Goal: Task Accomplishment & Management: Manage account settings

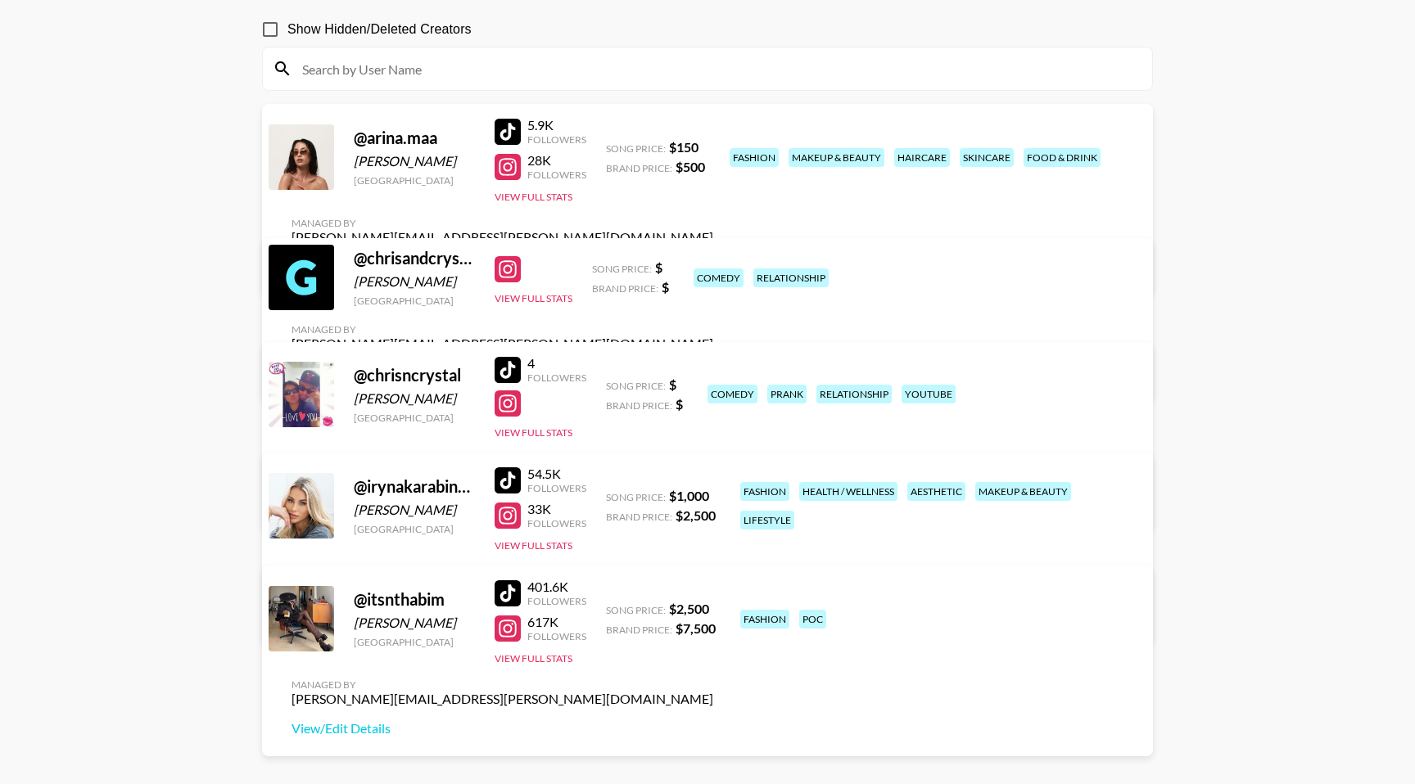
scroll to position [155, 0]
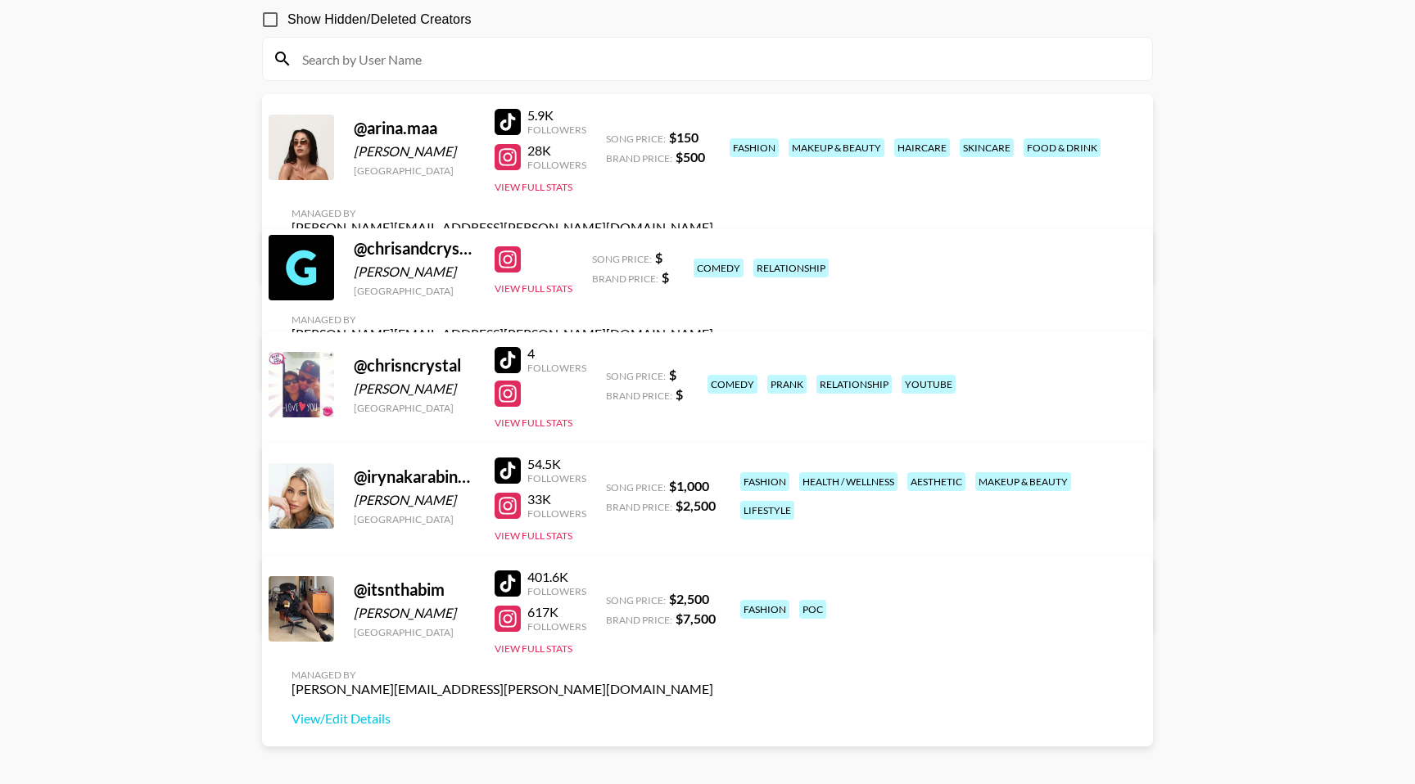
click at [296, 524] on div at bounding box center [301, 495] width 65 height 65
click at [864, 518] on div "fashion health / wellness aesthetic makeup & beauty lifestyle" at bounding box center [935, 495] width 401 height 57
click at [510, 582] on div at bounding box center [507, 584] width 26 height 26
click at [508, 621] on div at bounding box center [507, 619] width 26 height 26
click at [713, 711] on link "View/Edit Details" at bounding box center [502, 719] width 422 height 16
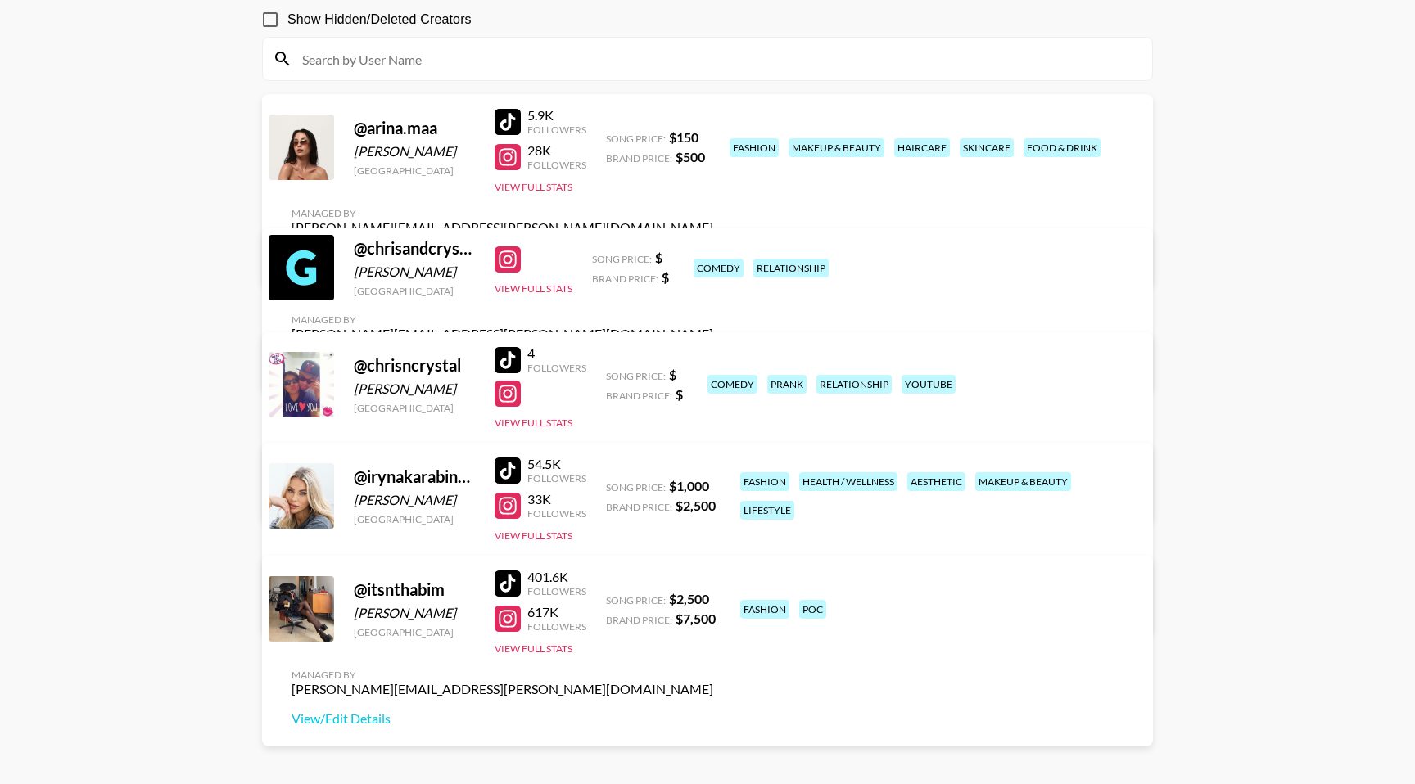
click at [408, 487] on div "@ irynakarabinovych" at bounding box center [414, 477] width 121 height 20
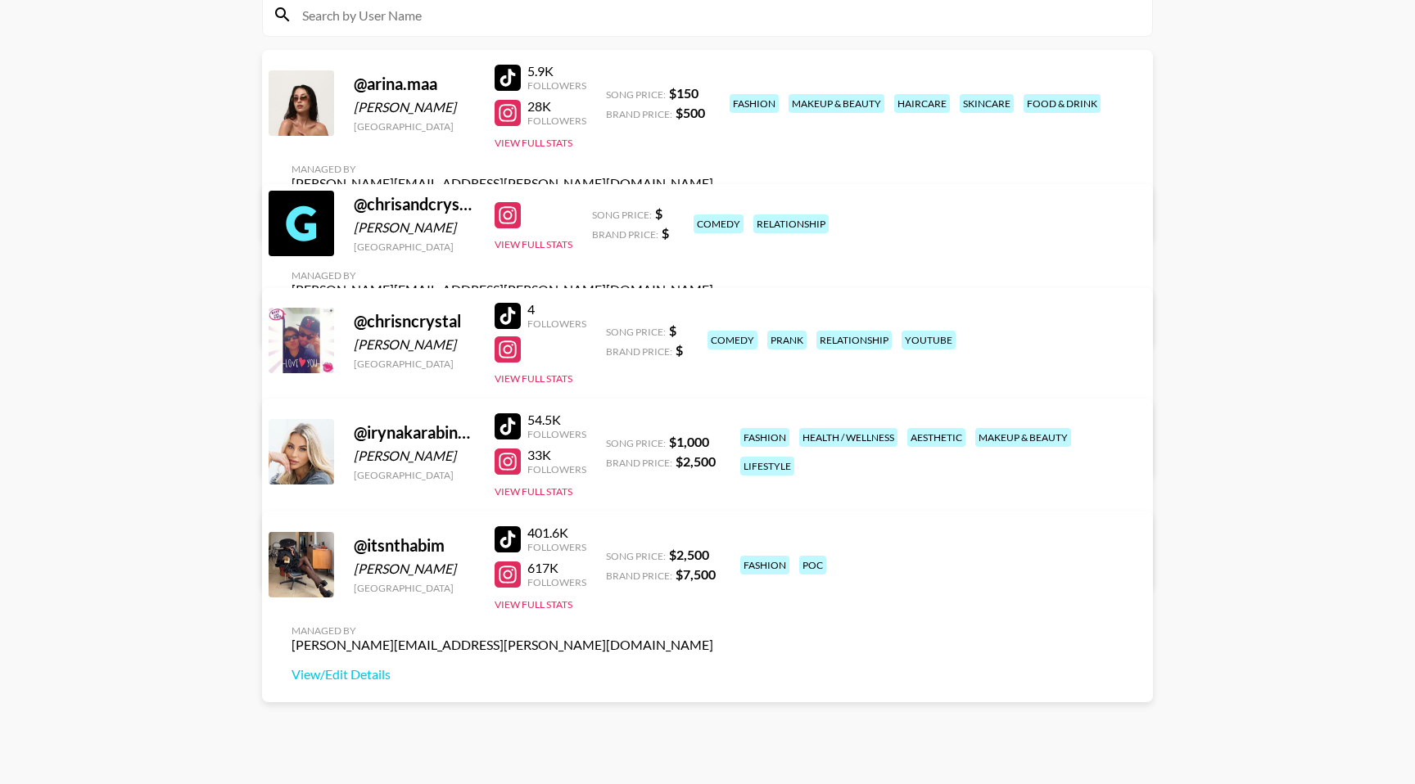
scroll to position [193, 0]
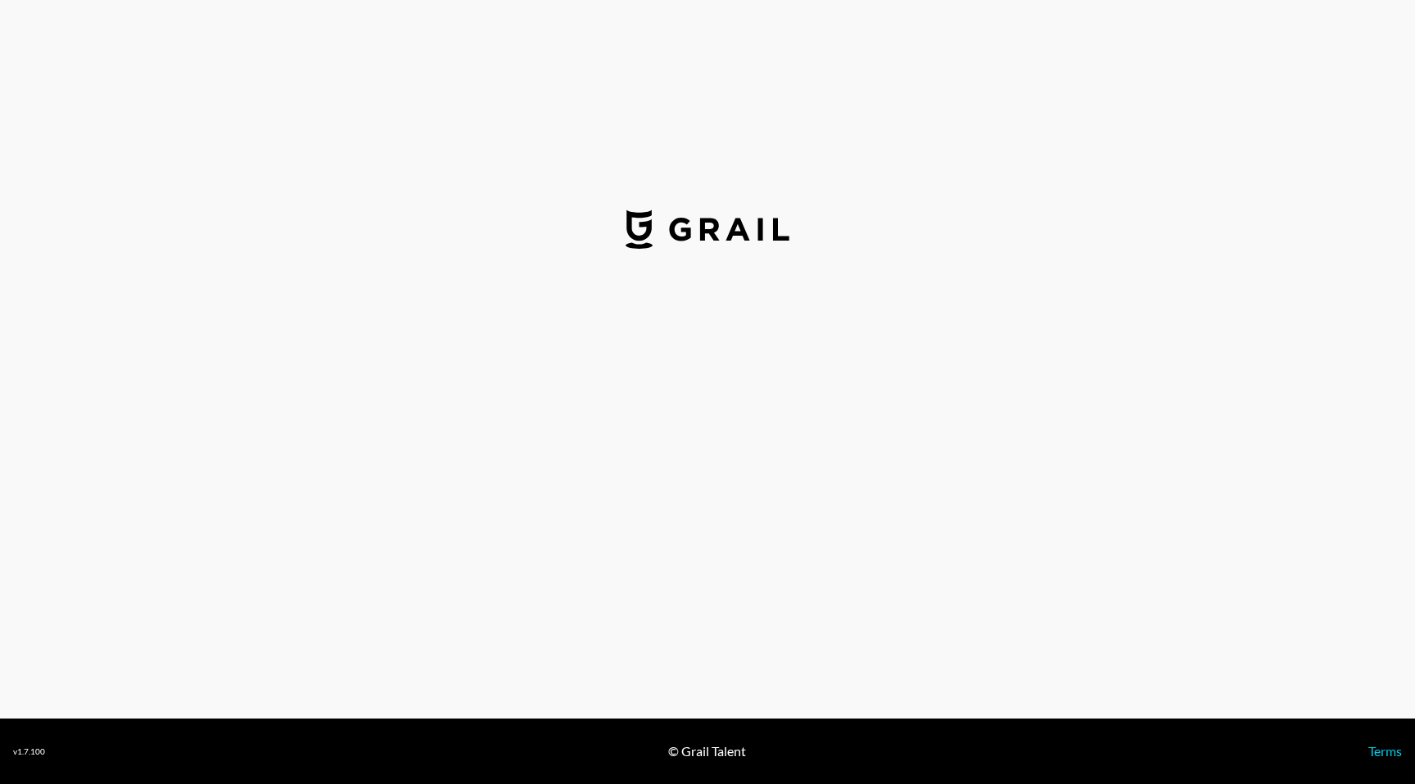
select select "USD"
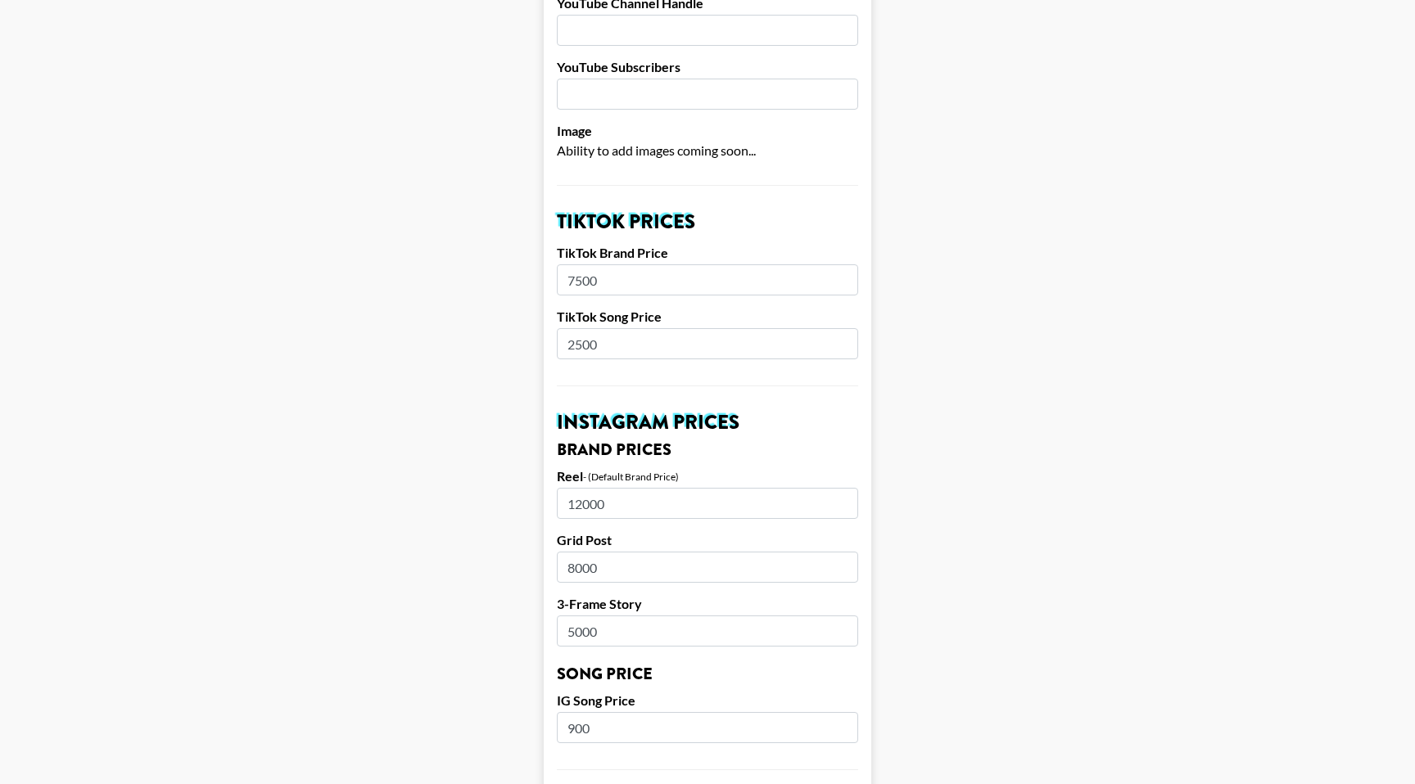
scroll to position [421, 0]
drag, startPoint x: 644, startPoint y: 483, endPoint x: 566, endPoint y: 484, distance: 78.6
click at [566, 486] on input "12000" at bounding box center [707, 501] width 301 height 31
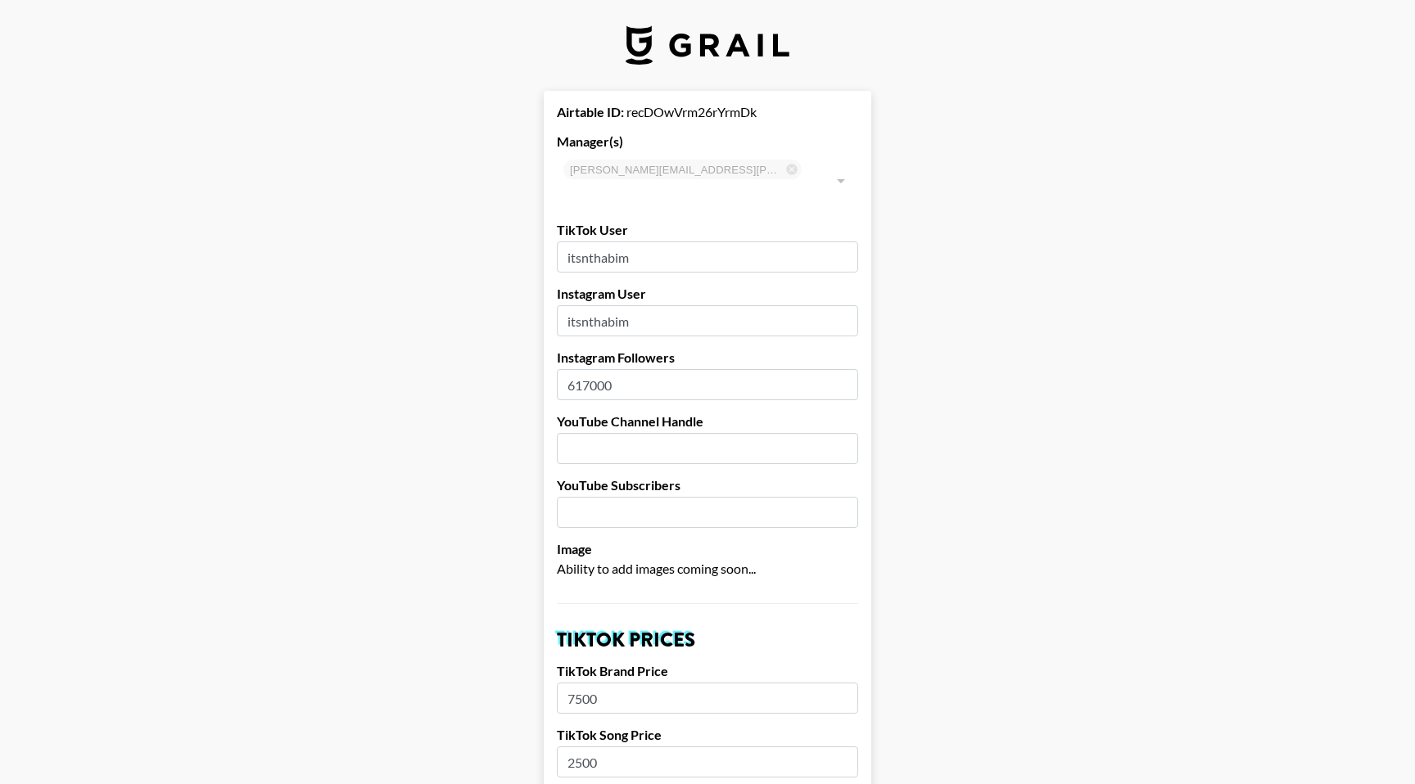
scroll to position [0, 0]
drag, startPoint x: 572, startPoint y: 170, endPoint x: 640, endPoint y: 172, distance: 68.0
click at [640, 172] on div "bernadine.vanniekerk@grail-talent.com ​" at bounding box center [707, 182] width 301 height 56
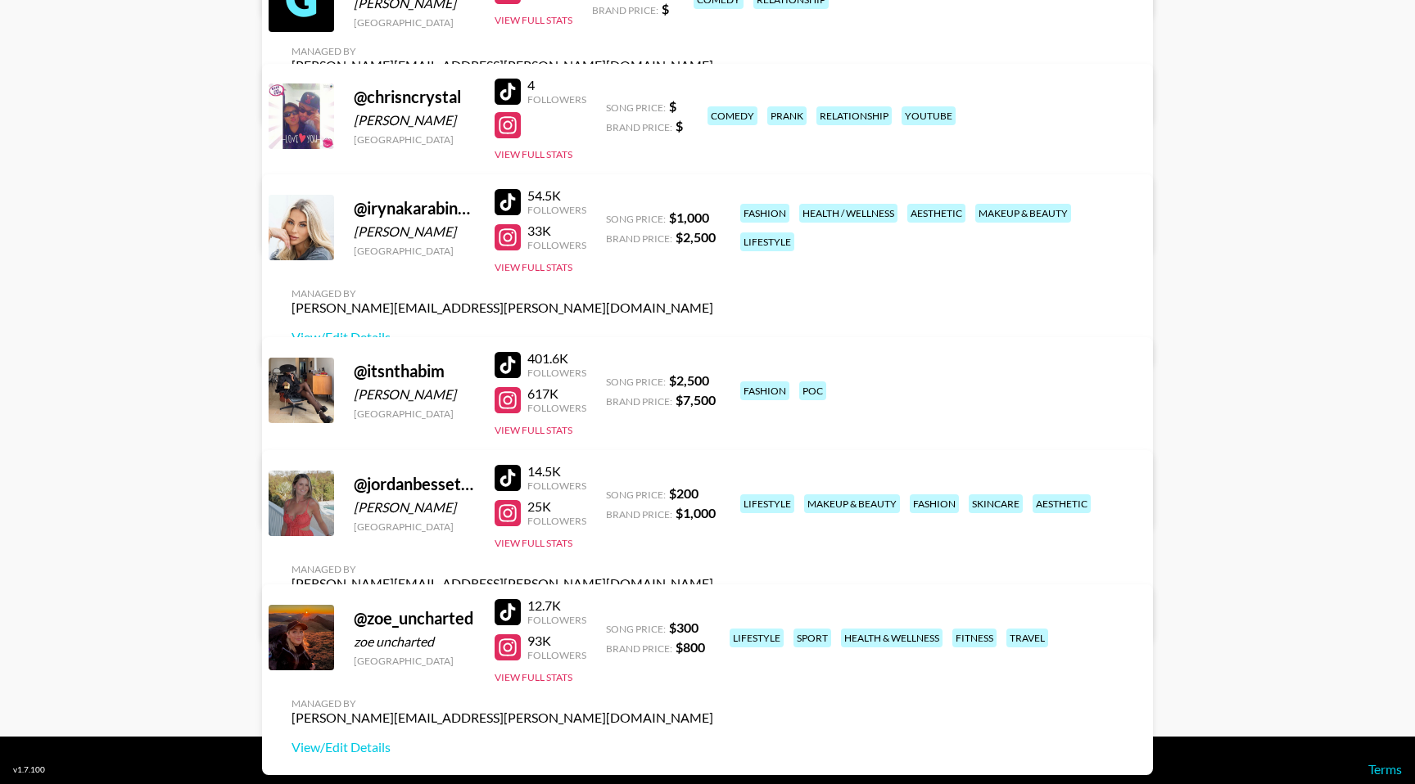
scroll to position [441, 0]
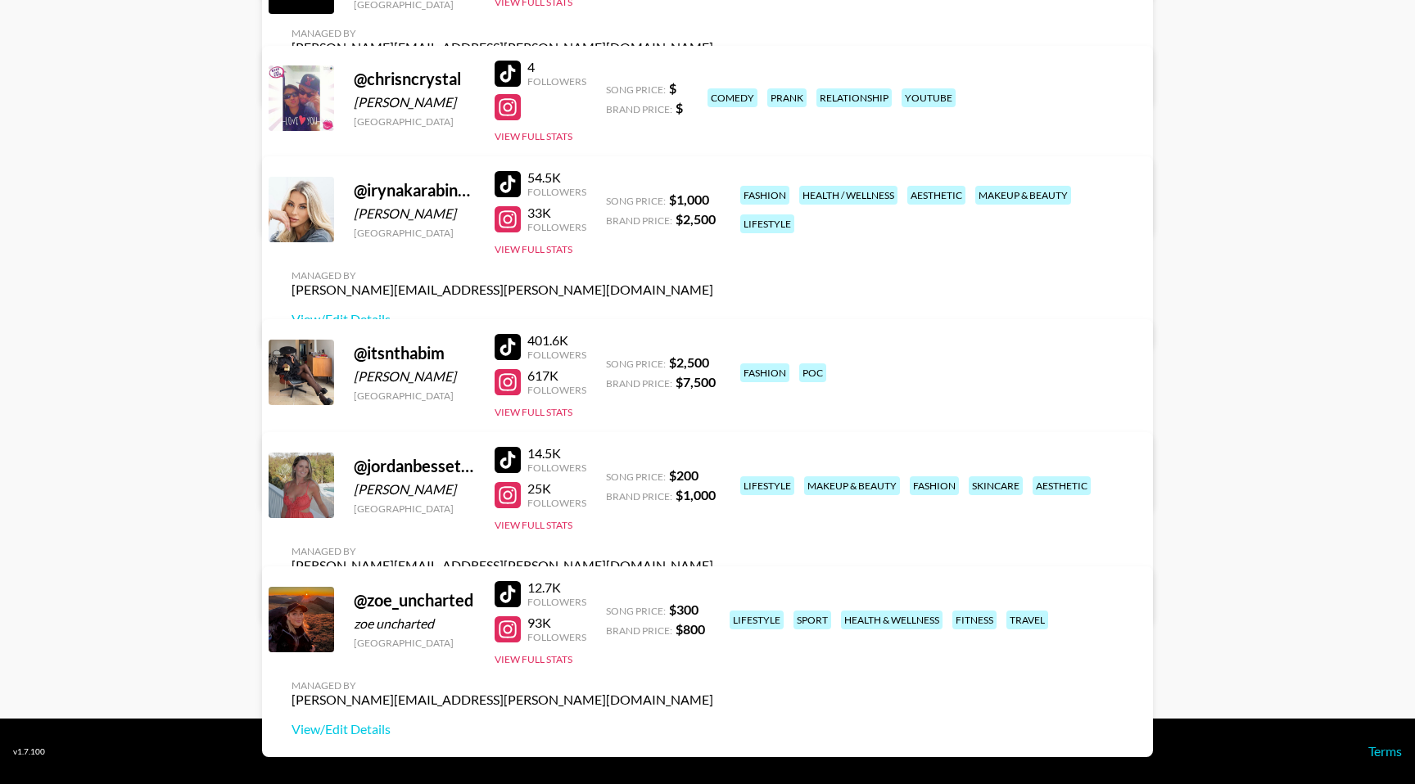
click at [512, 506] on div at bounding box center [507, 495] width 26 height 26
click at [513, 473] on div at bounding box center [507, 460] width 26 height 26
click at [713, 587] on link "View/Edit Details" at bounding box center [502, 595] width 422 height 16
click at [534, 221] on div "33K" at bounding box center [556, 213] width 59 height 16
click at [511, 232] on div at bounding box center [507, 219] width 26 height 26
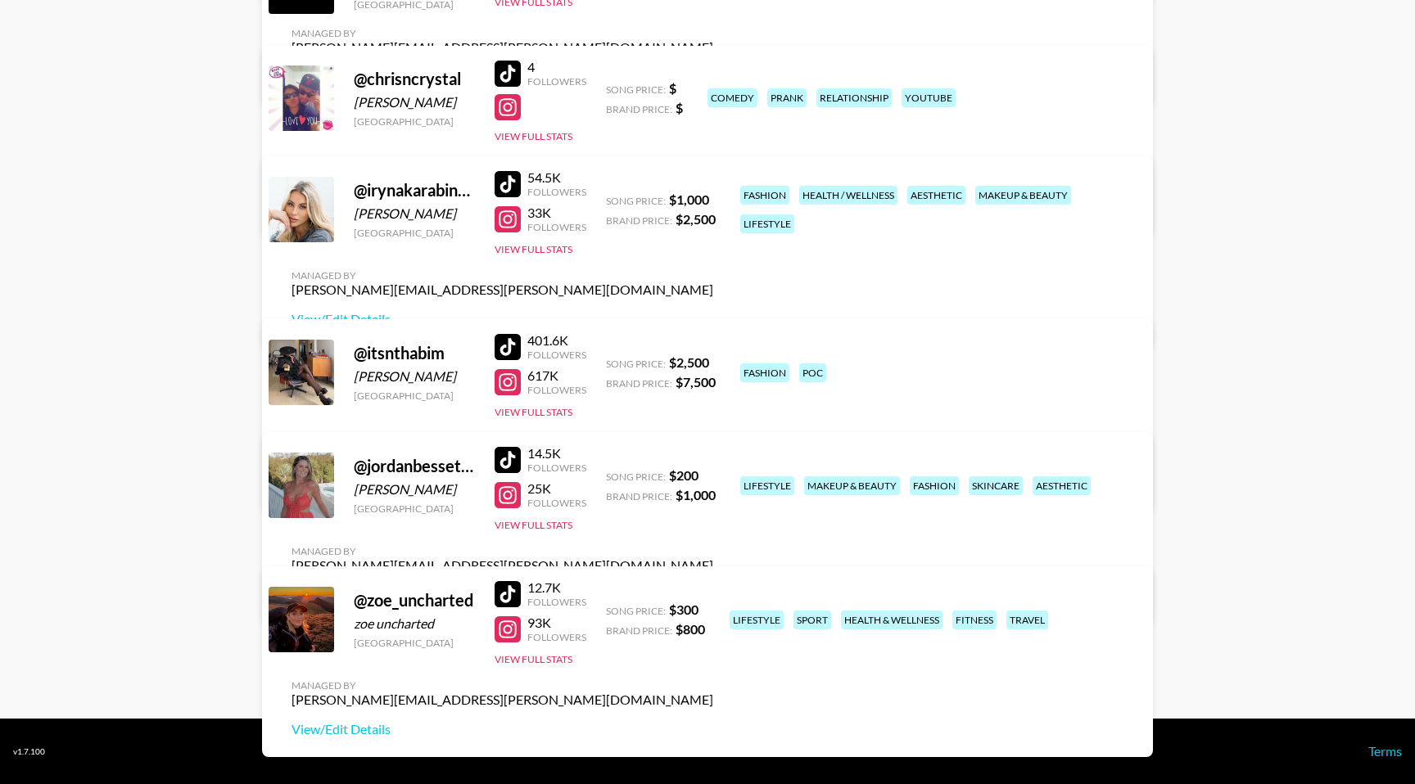
click at [511, 197] on div at bounding box center [507, 184] width 26 height 26
click at [713, 311] on link "View/Edit Details" at bounding box center [502, 319] width 422 height 16
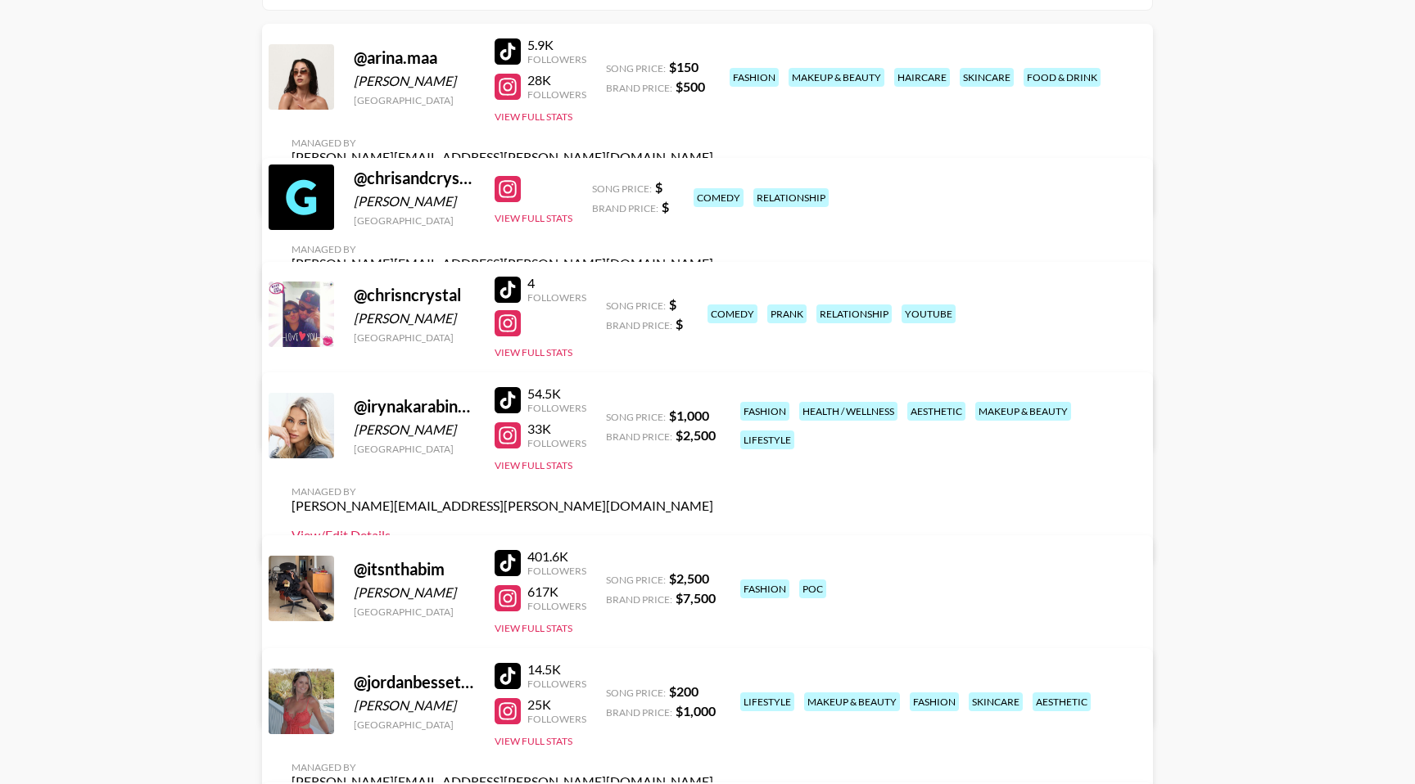
scroll to position [201, 0]
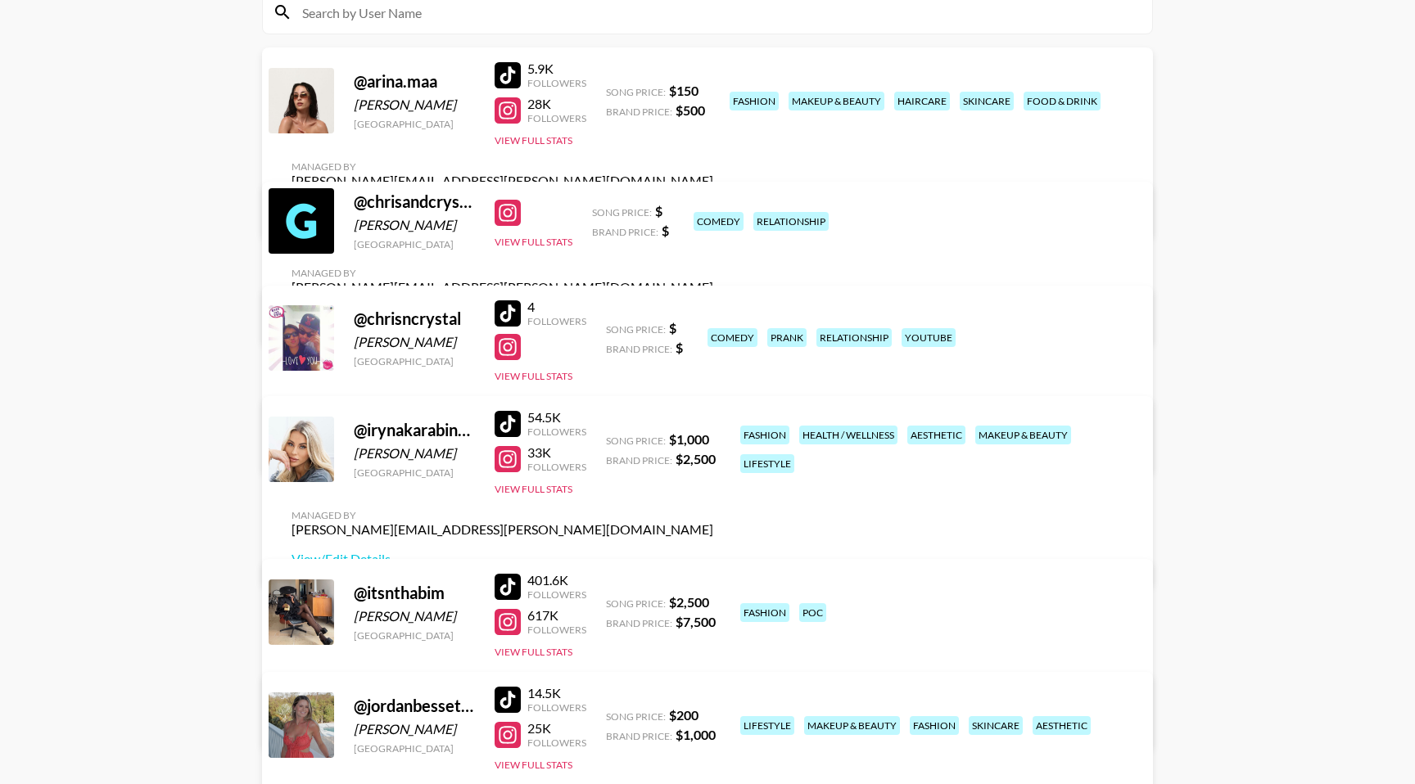
click at [506, 118] on div at bounding box center [507, 110] width 26 height 26
click at [505, 88] on div at bounding box center [507, 75] width 26 height 26
click at [713, 202] on link "View/Edit Details" at bounding box center [502, 210] width 422 height 16
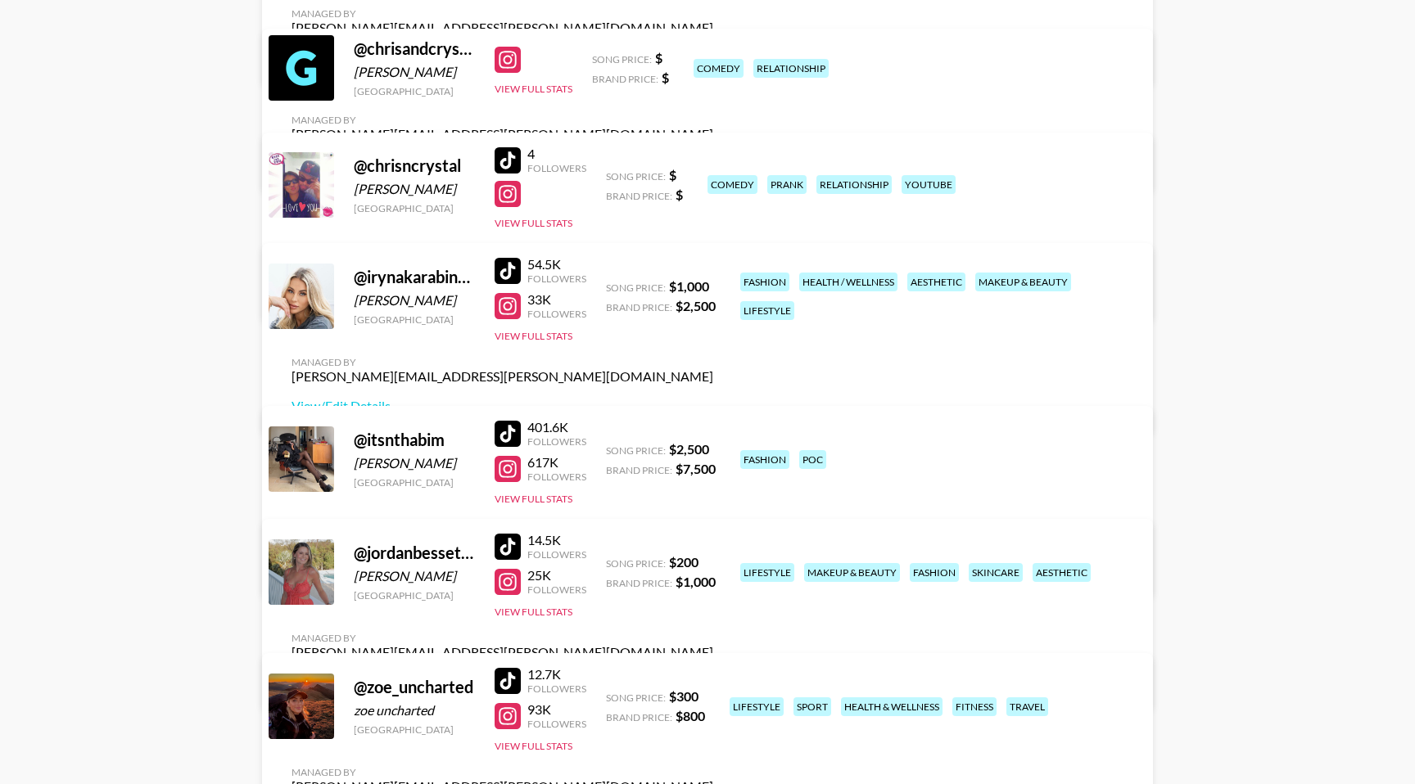
scroll to position [370, 0]
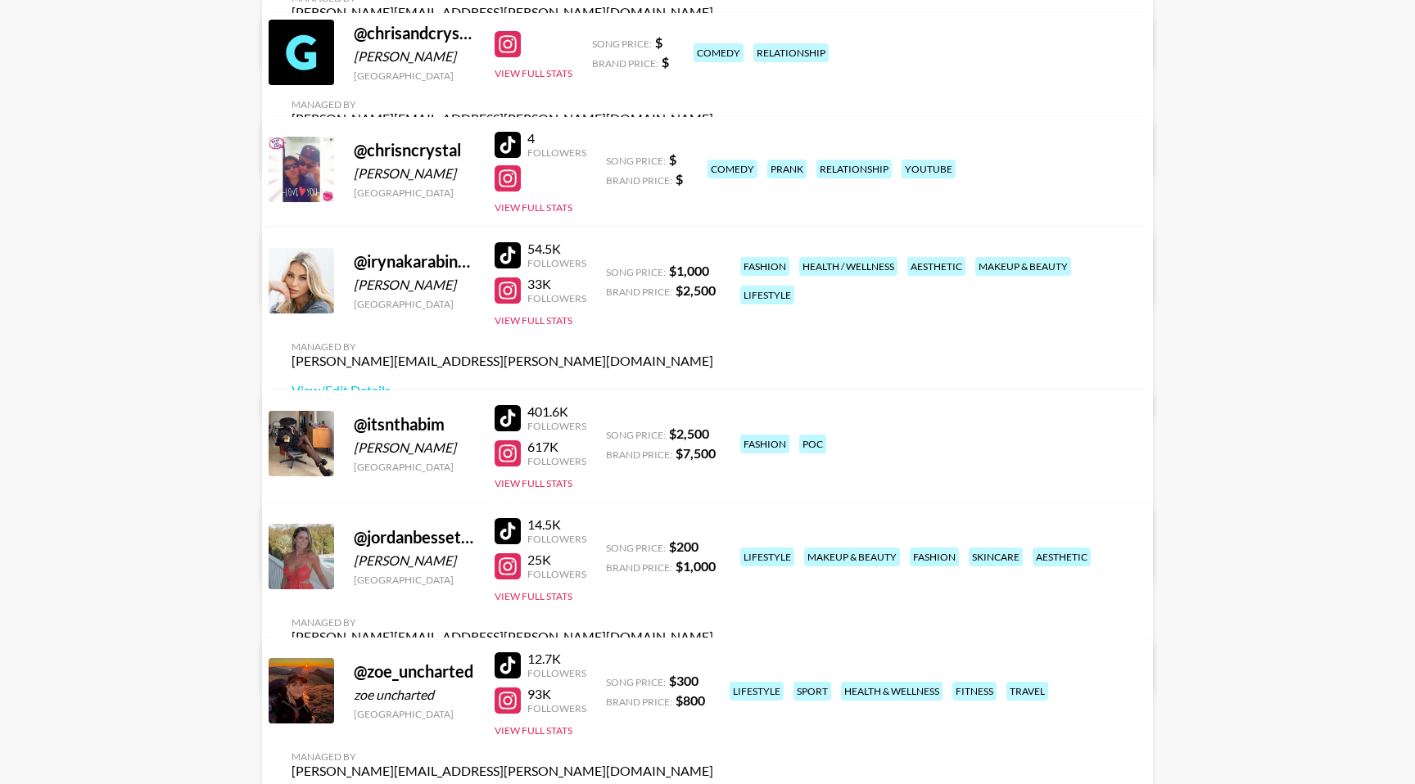
click at [508, 451] on div at bounding box center [507, 453] width 26 height 26
click at [507, 454] on div at bounding box center [507, 453] width 26 height 26
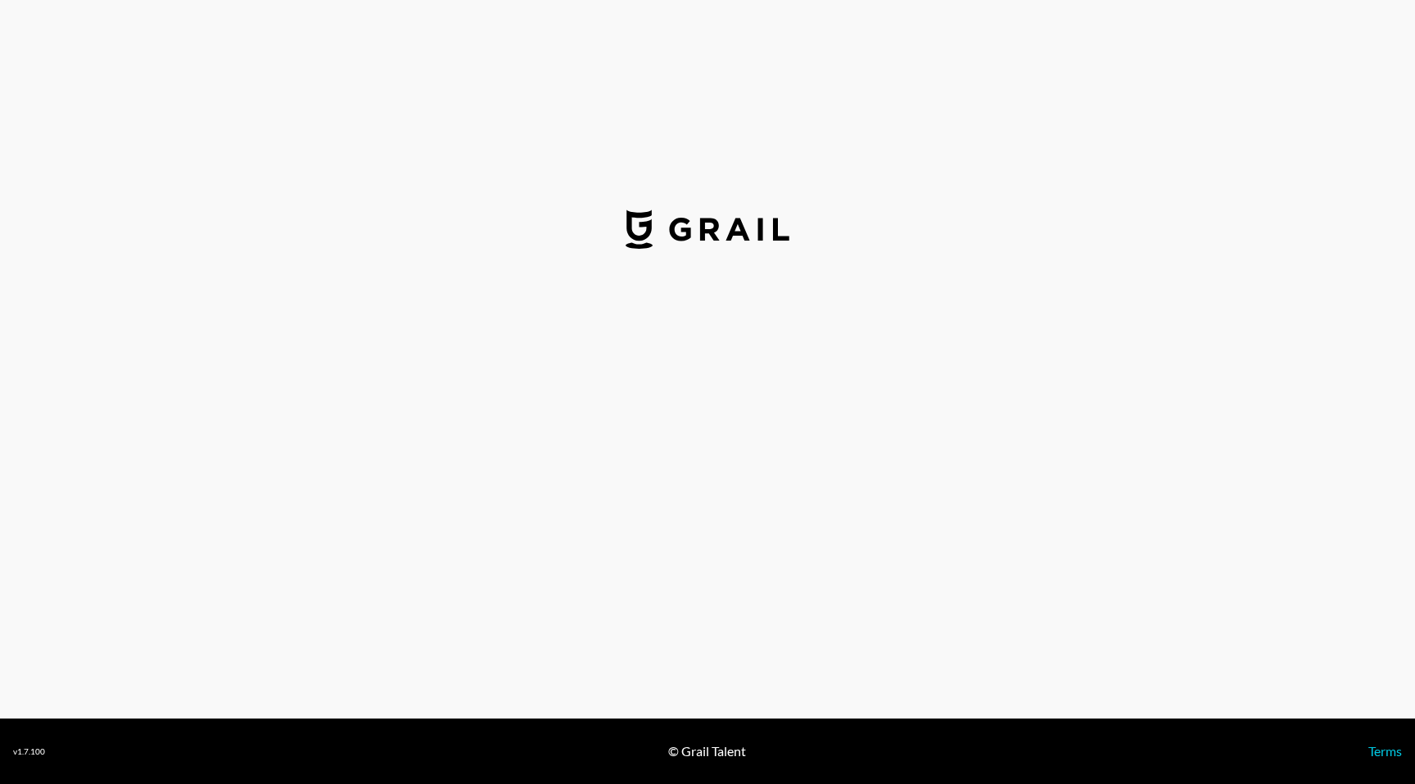
select select "USD"
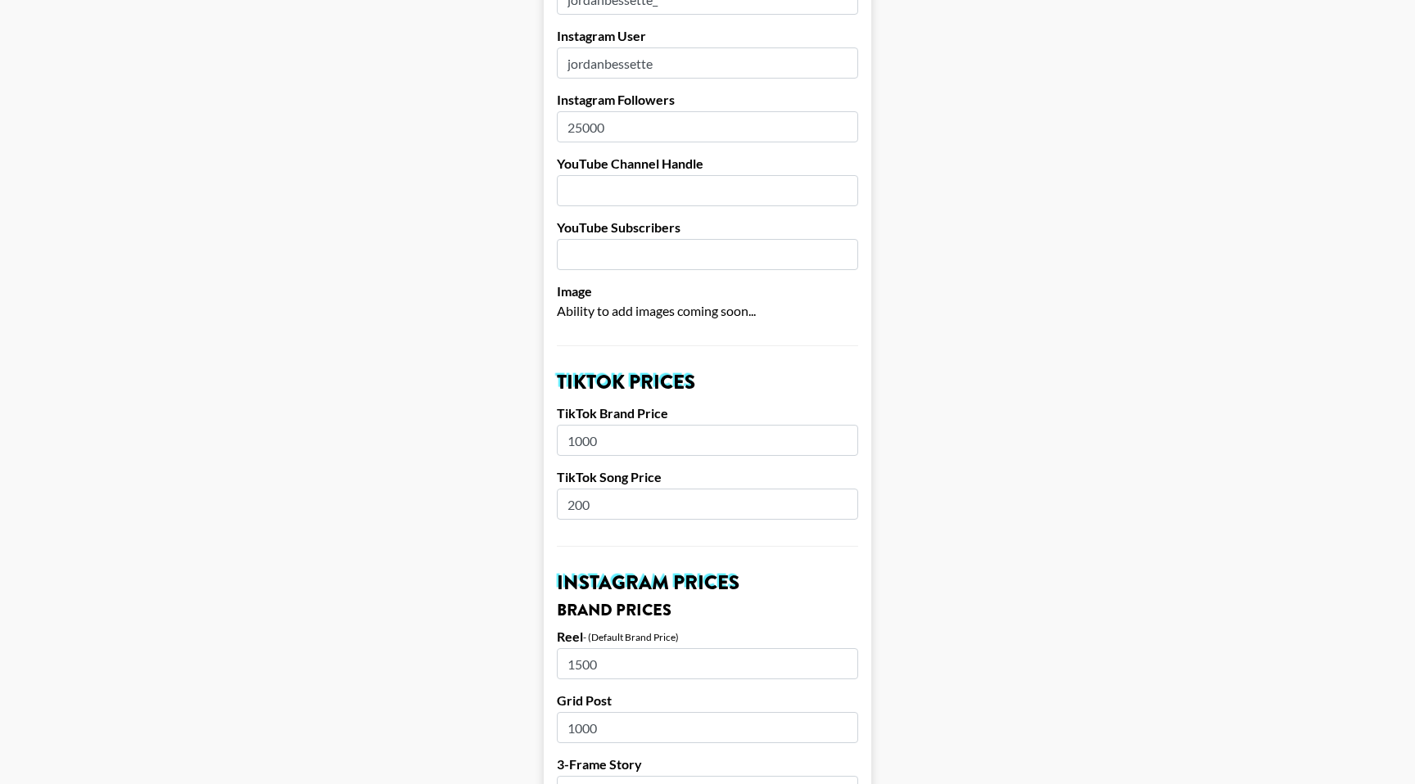
scroll to position [286, 0]
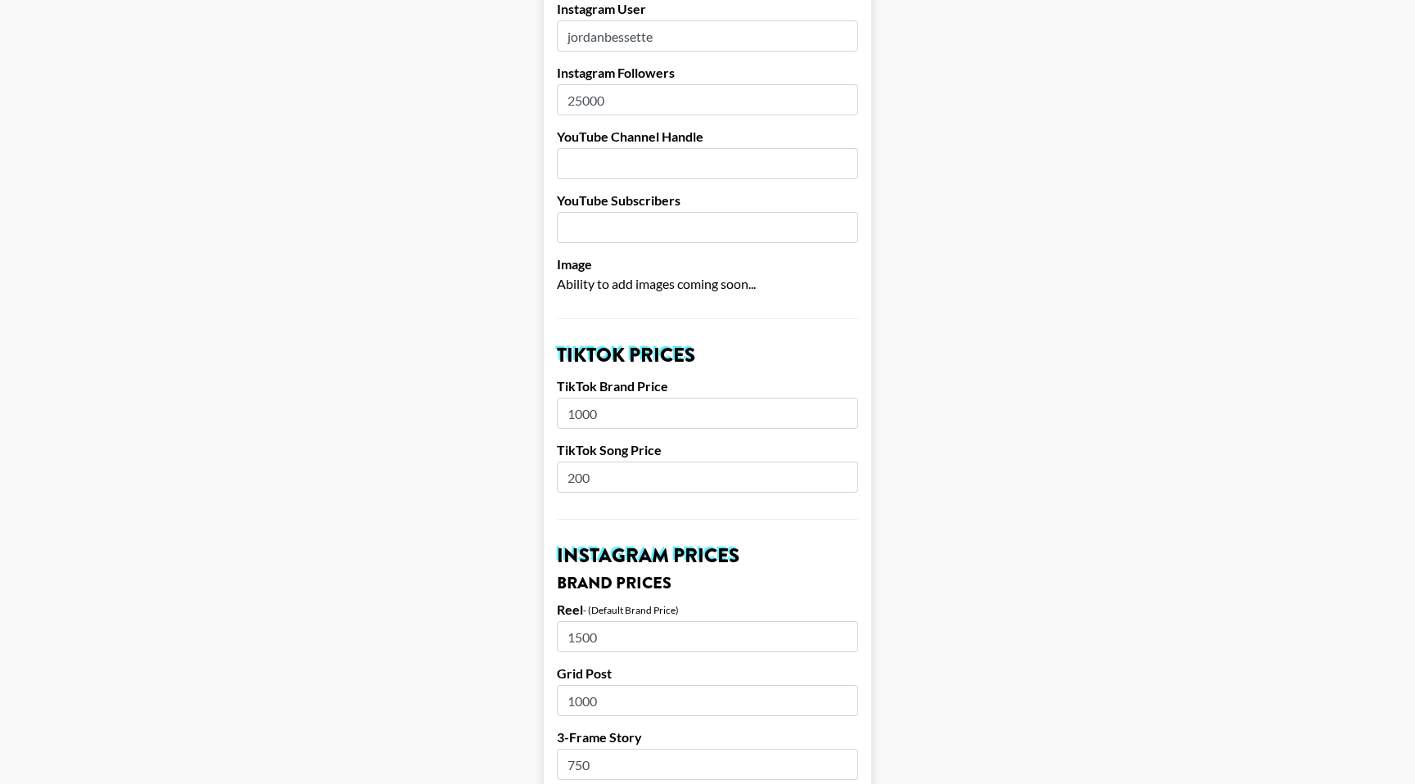
drag, startPoint x: 631, startPoint y: 389, endPoint x: 562, endPoint y: 393, distance: 68.9
click at [562, 398] on input "1000" at bounding box center [707, 413] width 301 height 31
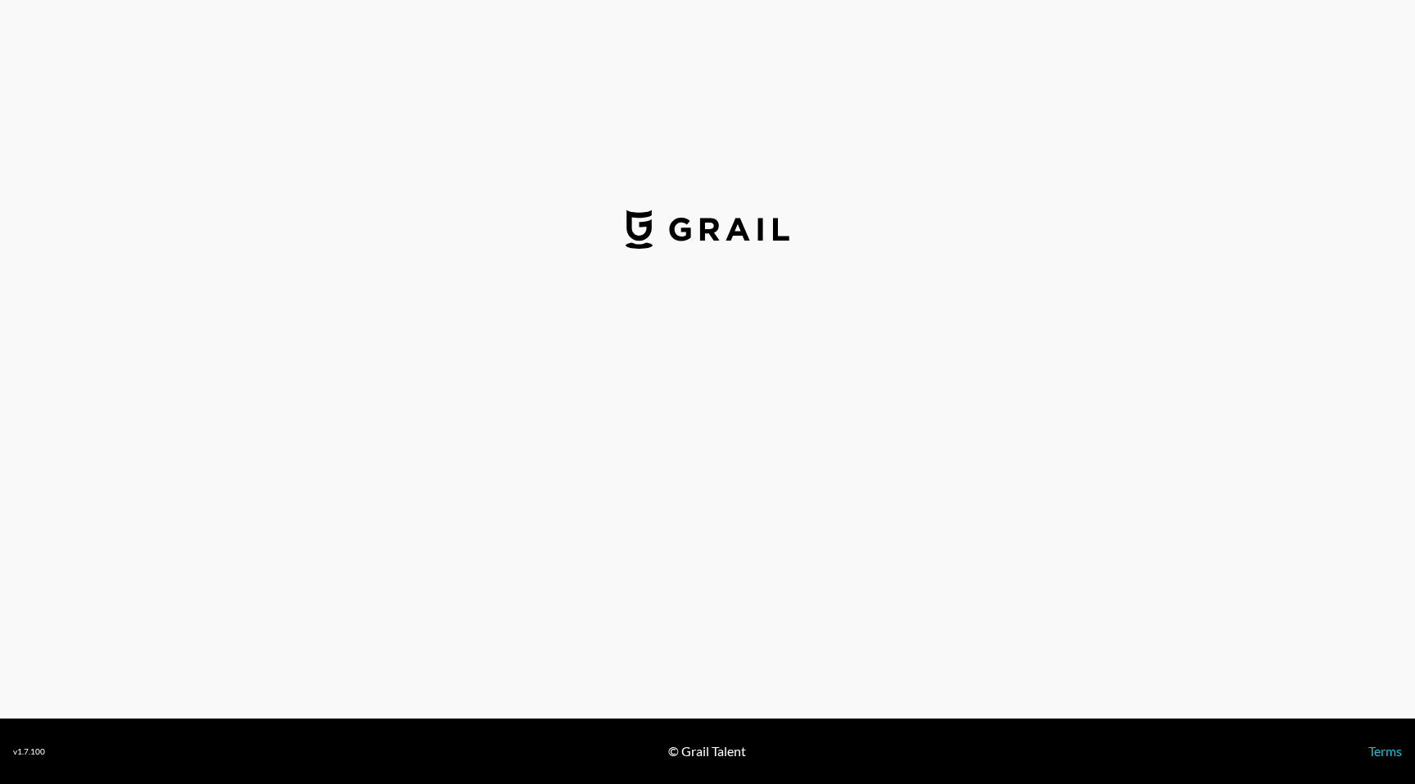
select select "USD"
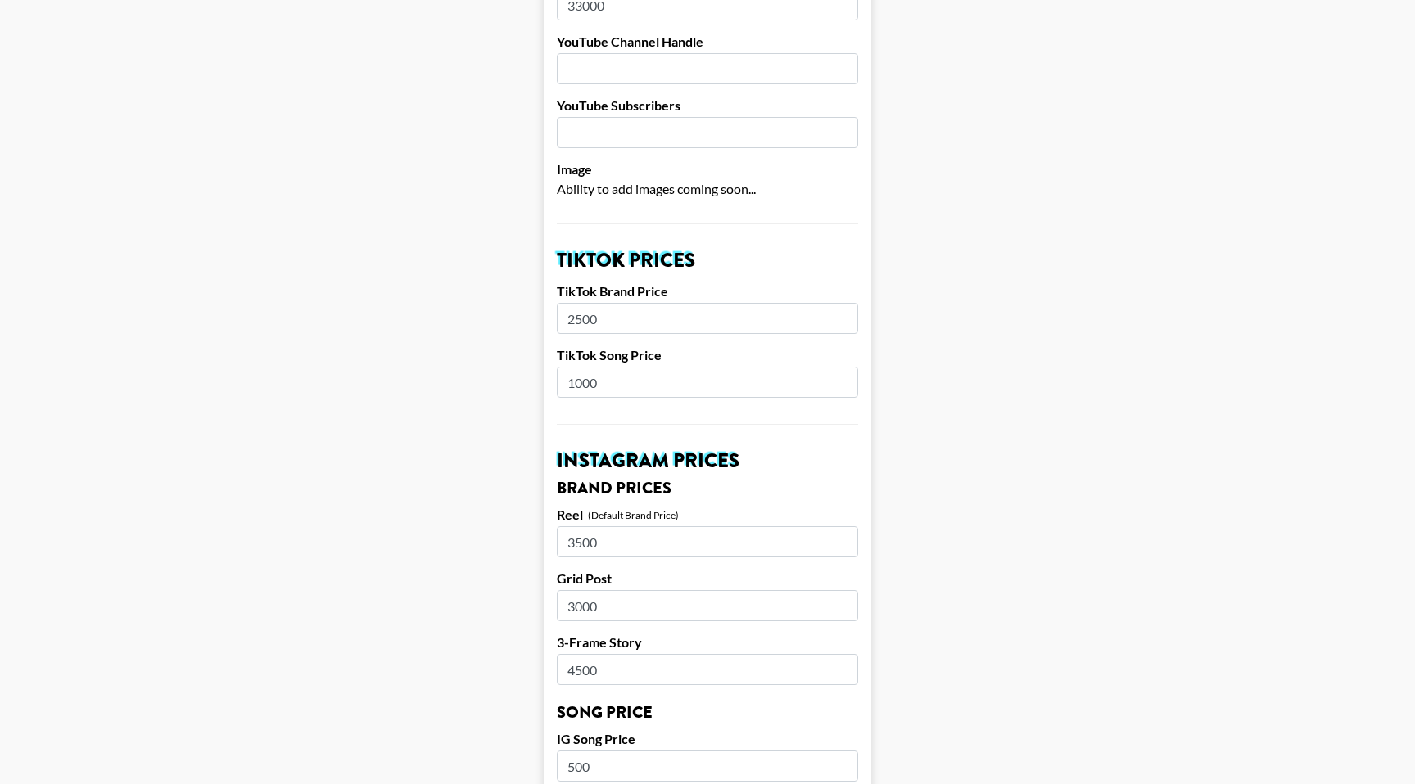
scroll to position [394, 0]
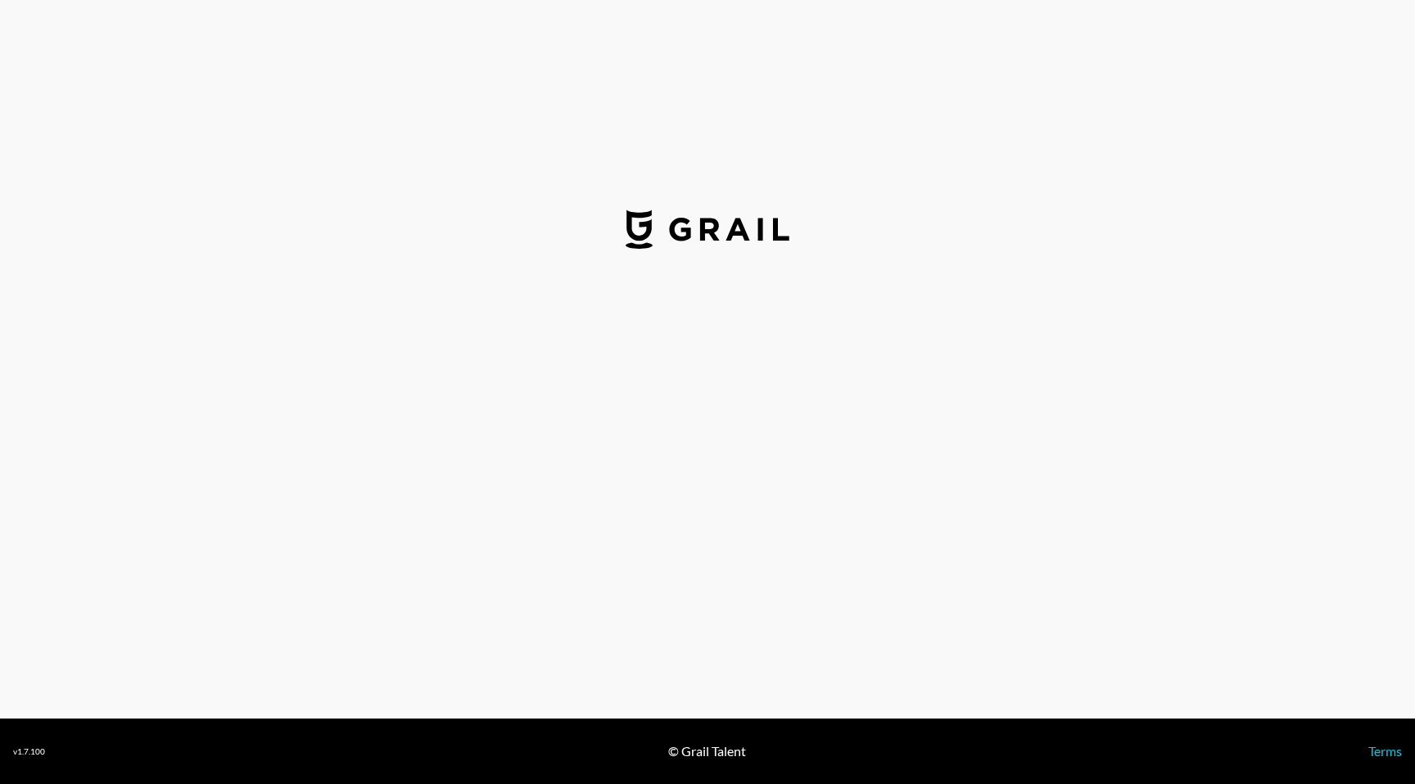
select select "USD"
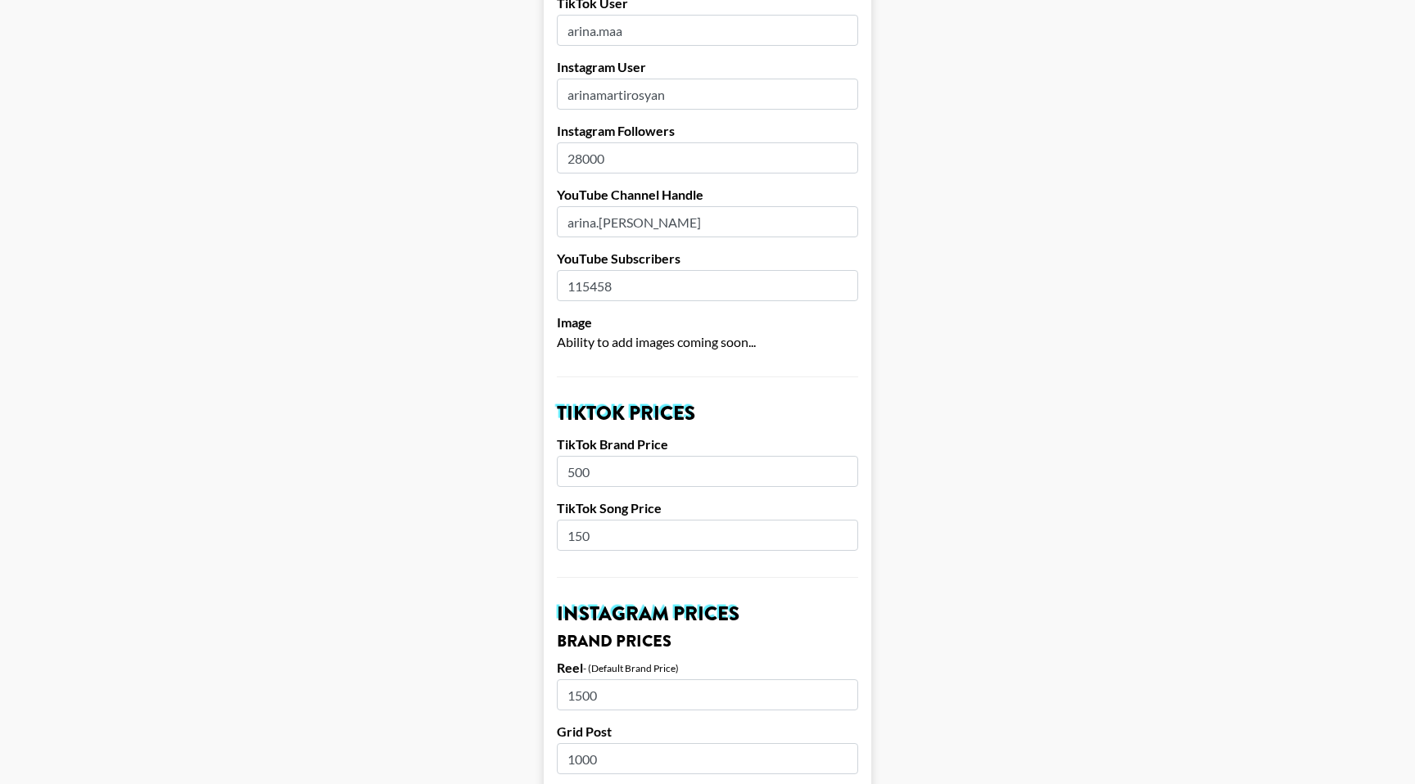
scroll to position [241, 0]
